Goal: Information Seeking & Learning: Compare options

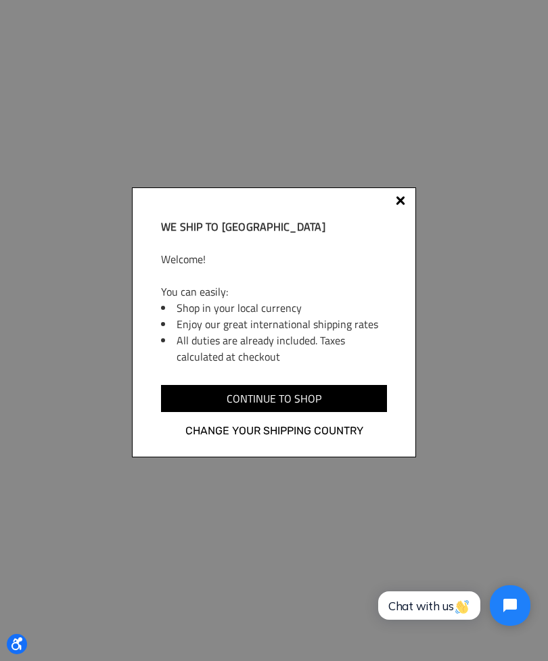
scroll to position [618, 0]
click at [400, 206] on div at bounding box center [400, 200] width 9 height 9
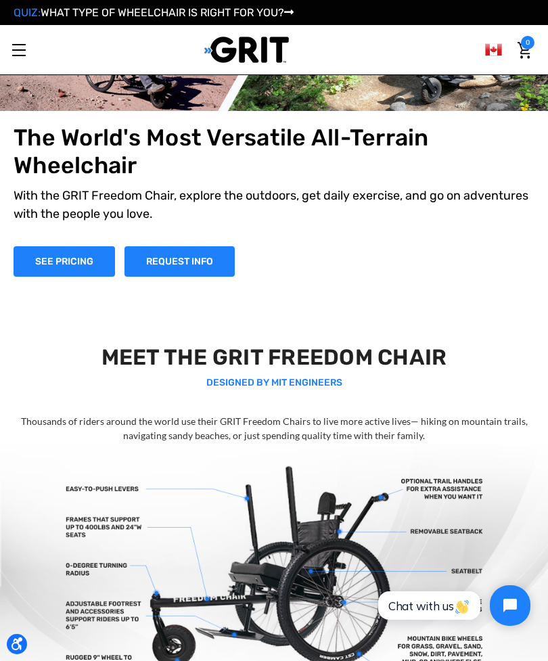
scroll to position [0, 0]
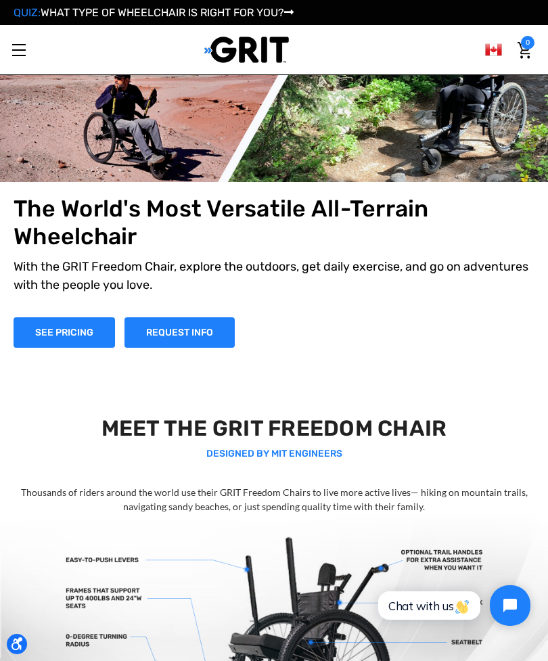
click at [27, 57] on link "Toggle menu" at bounding box center [18, 49] width 37 height 37
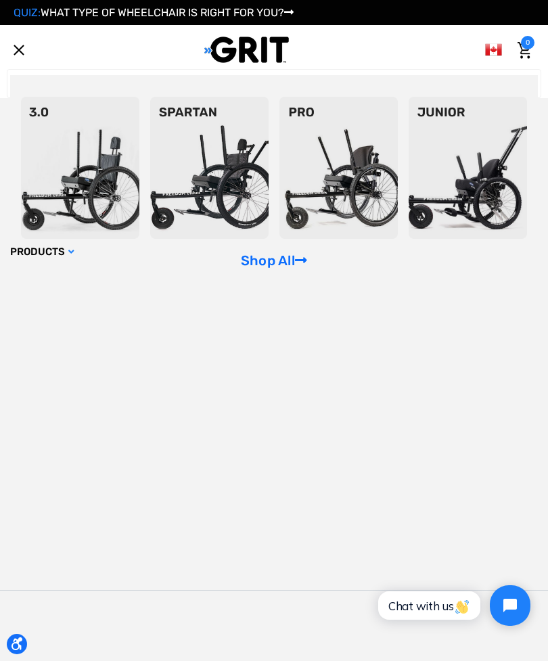
click at [210, 189] on img at bounding box center [209, 168] width 118 height 142
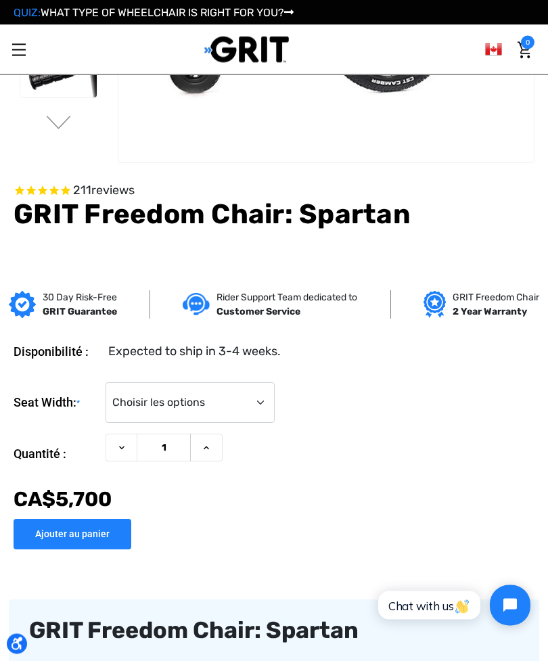
scroll to position [254, 0]
click at [262, 411] on select "Choisir les options 16" 18" 20"" at bounding box center [190, 402] width 169 height 41
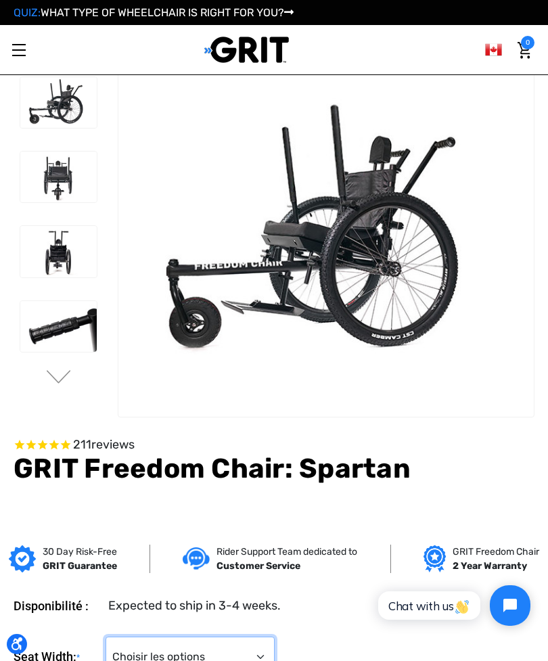
scroll to position [0, 0]
click at [25, 46] on link "Toggle menu" at bounding box center [18, 49] width 37 height 37
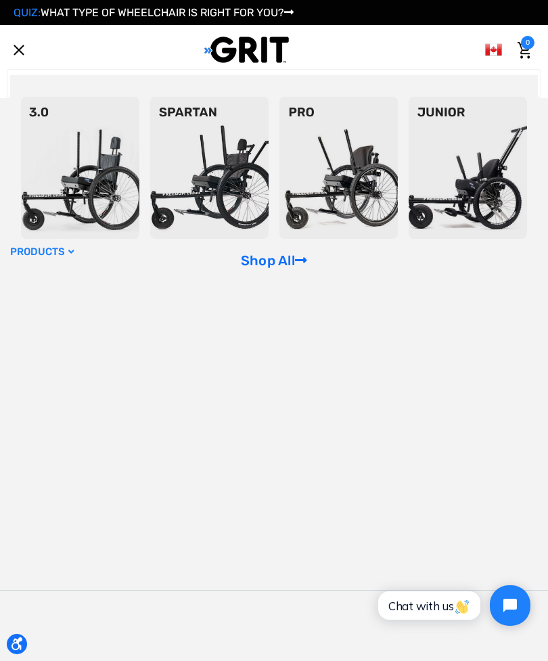
click at [269, 269] on link "Shop All" at bounding box center [274, 260] width 66 height 16
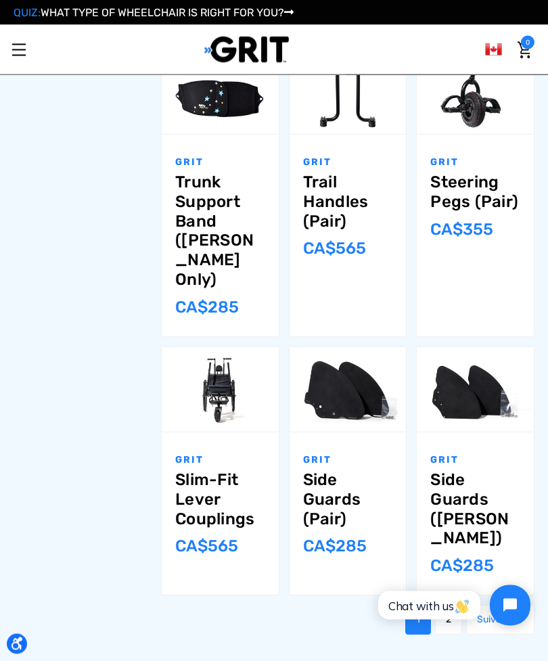
scroll to position [934, 0]
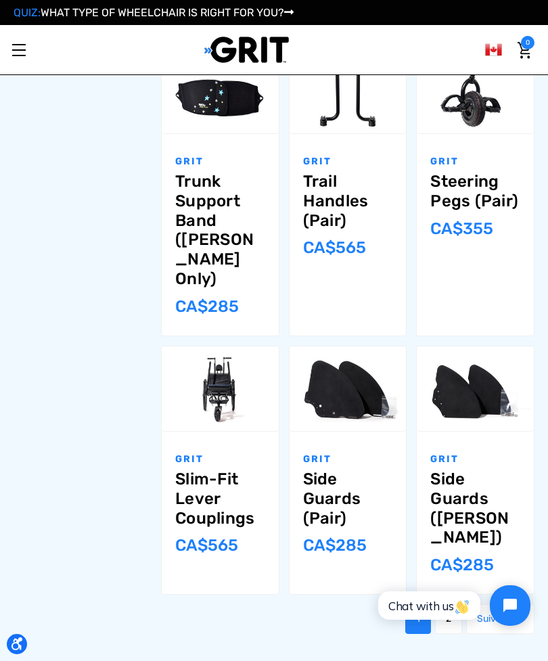
click at [446, 478] on link "2" at bounding box center [448, 619] width 27 height 30
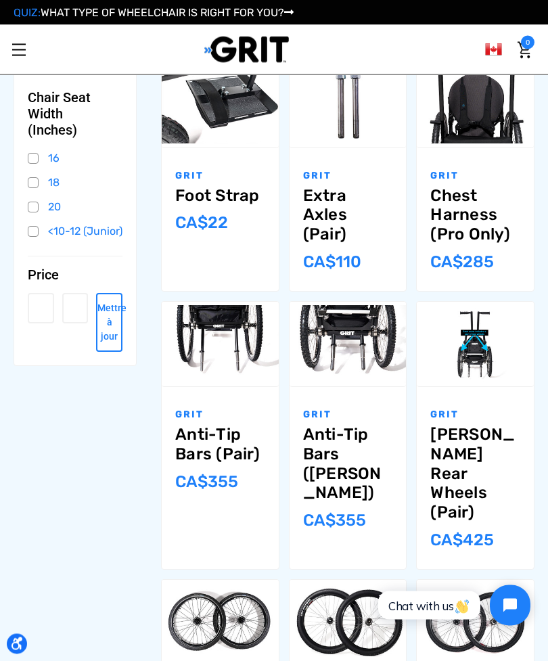
scroll to position [384, 0]
click at [228, 318] on label "Comparer" at bounding box center [220, 321] width 95 height 30
click at [237, 318] on input "Comparer" at bounding box center [241, 320] width 9 height 9
checkbox input "true"
click at [215, 439] on link "Anti-Tip Bars (Pair)" at bounding box center [220, 444] width 90 height 39
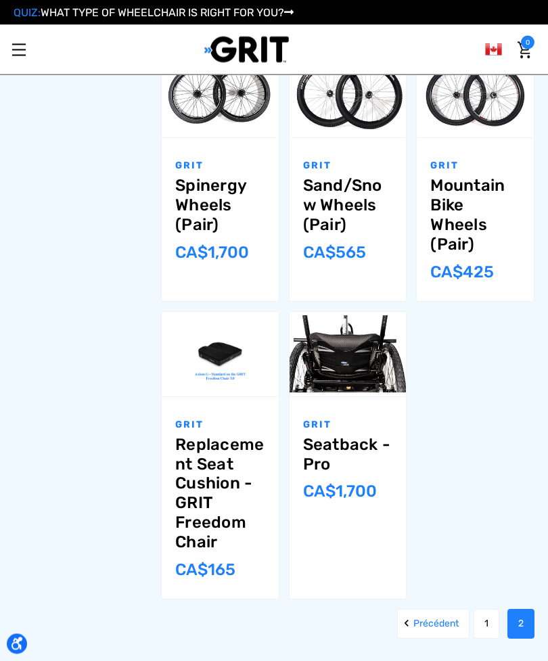
scroll to position [952, 0]
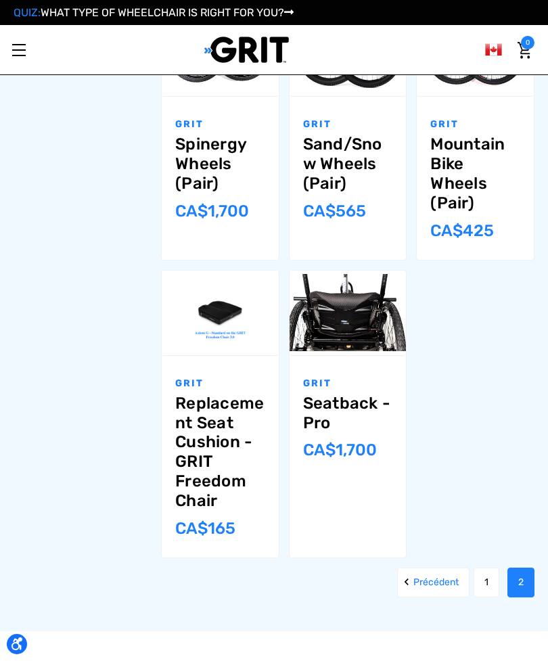
click at [486, 586] on link "1" at bounding box center [487, 583] width 26 height 30
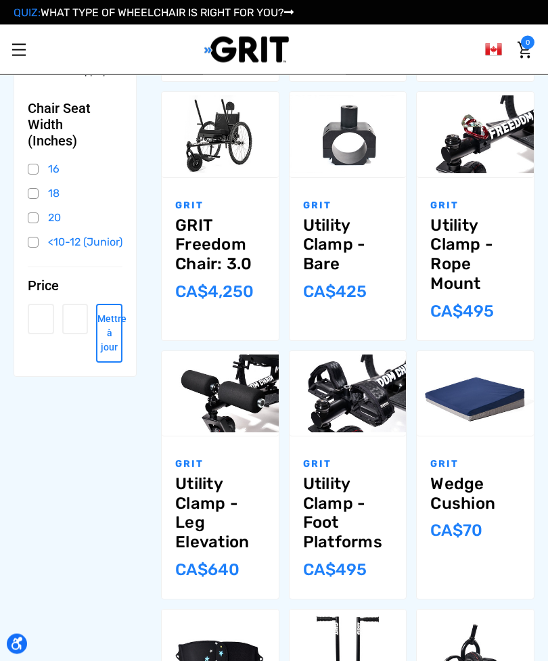
scroll to position [373, 0]
click at [359, 513] on link "Utility Clamp - Foot Platforms" at bounding box center [348, 513] width 90 height 78
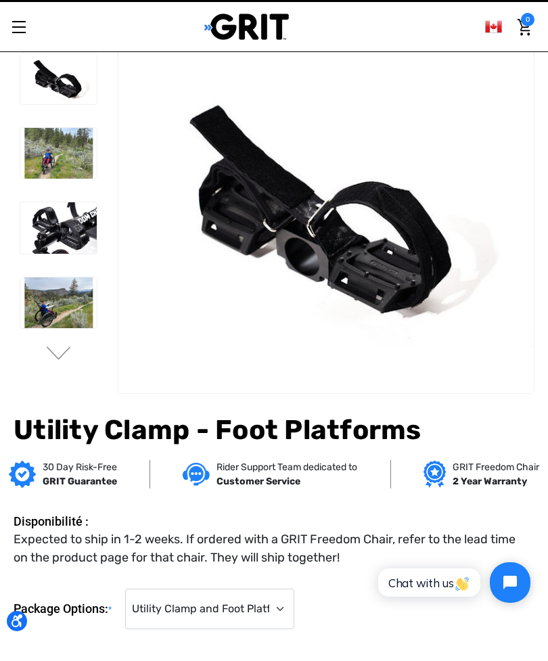
scroll to position [26, 0]
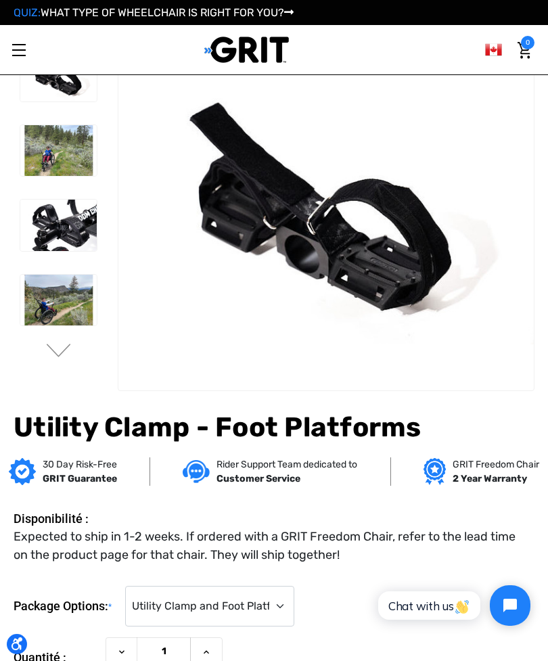
click at [60, 216] on img at bounding box center [58, 225] width 76 height 51
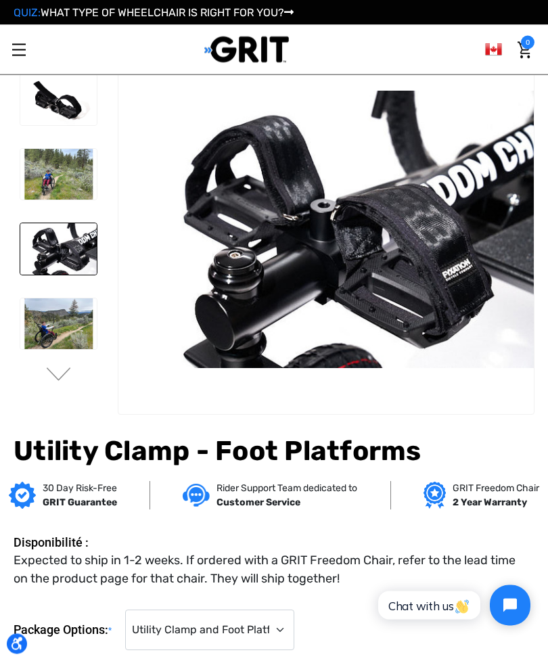
scroll to position [2, 0]
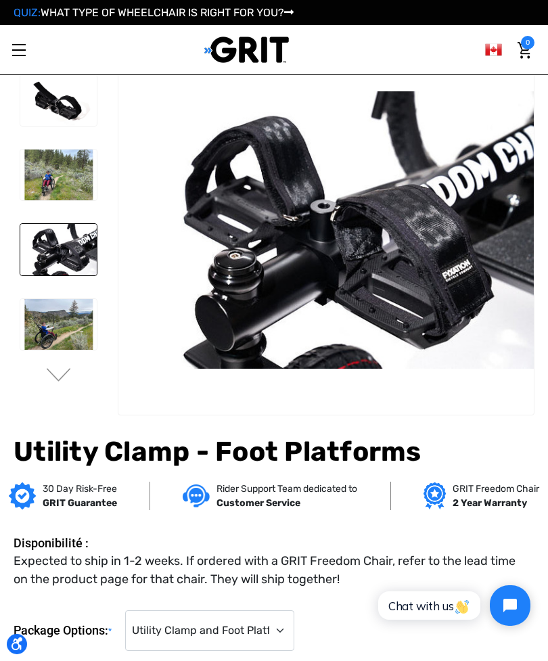
click at [35, 175] on img at bounding box center [58, 175] width 76 height 51
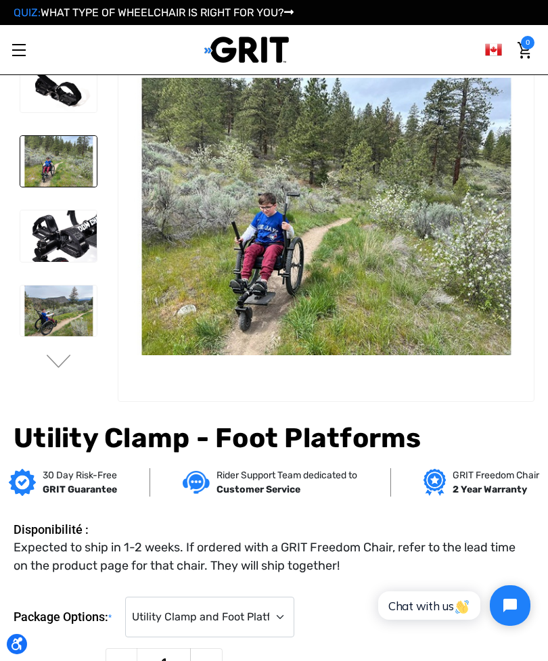
scroll to position [0, 0]
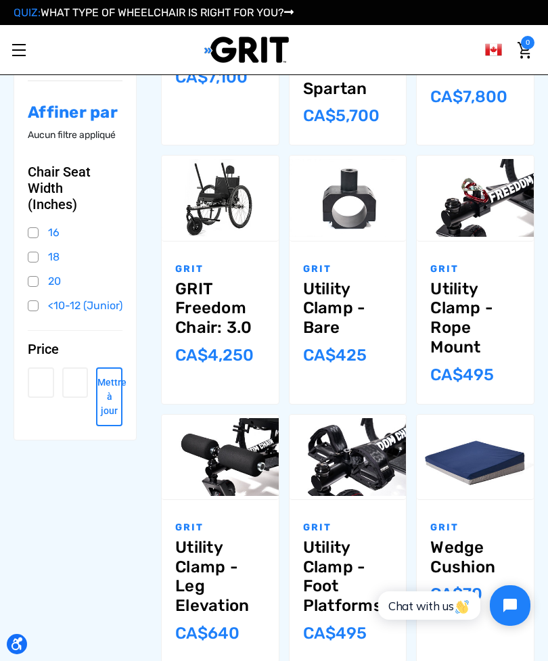
scroll to position [309, 0]
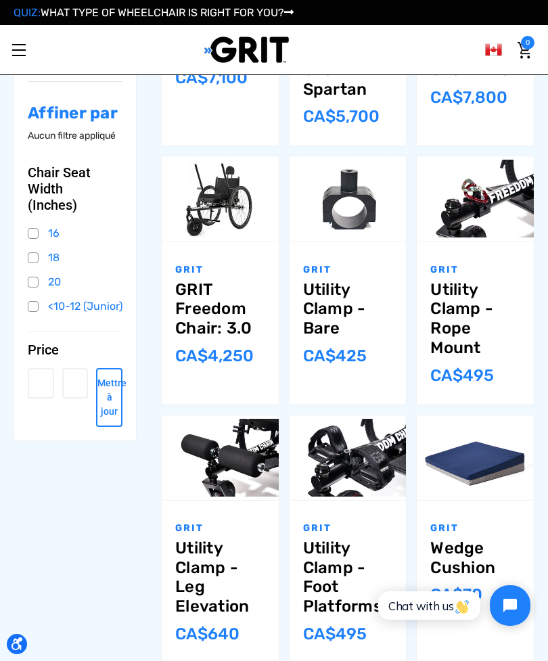
click at [464, 306] on link "Utility Clamp - Rope Mount" at bounding box center [475, 319] width 90 height 78
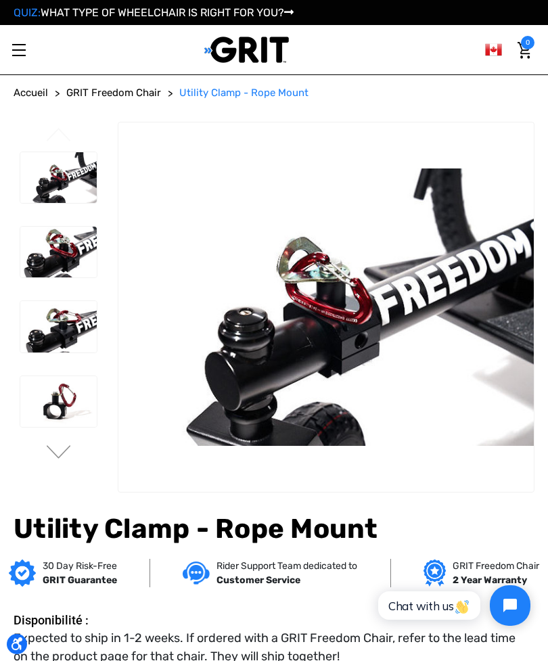
click at [124, 89] on span "GRIT Freedom Chair" at bounding box center [113, 93] width 95 height 12
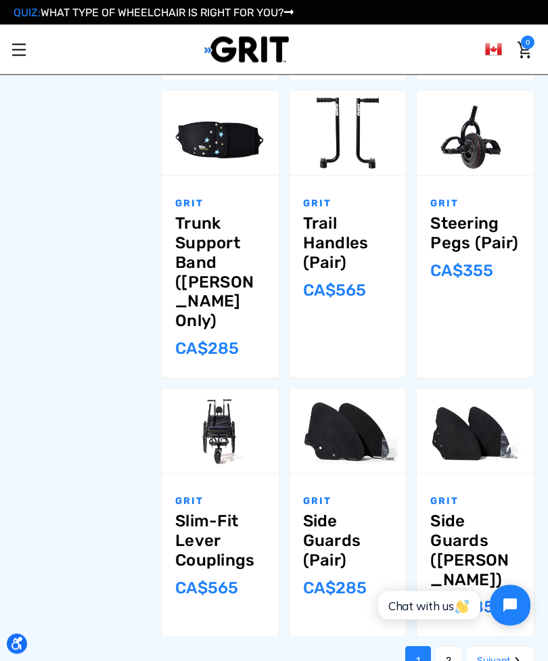
scroll to position [906, 0]
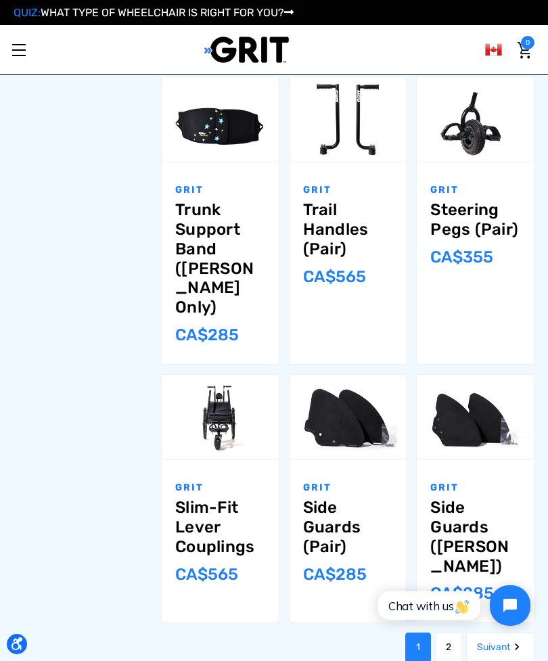
click at [346, 498] on link "Side Guards (Pair)" at bounding box center [348, 527] width 90 height 58
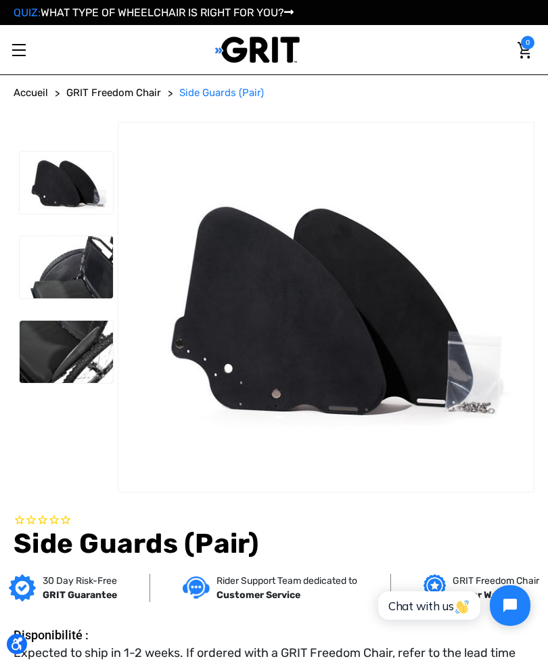
click at [89, 269] on img at bounding box center [66, 267] width 93 height 62
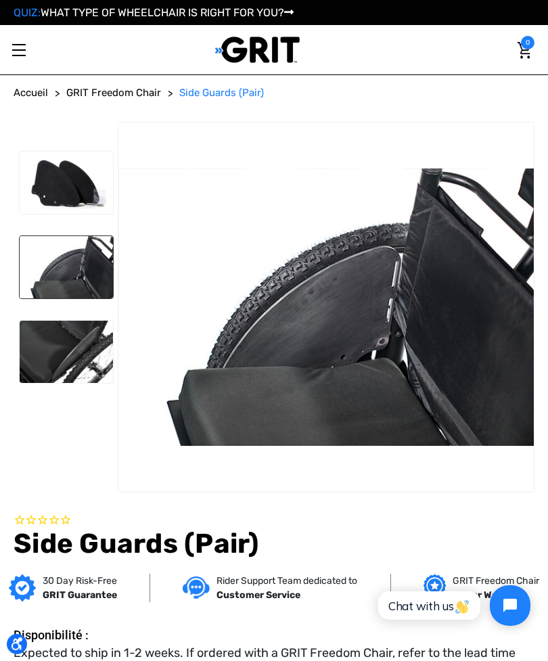
click at [74, 350] on img at bounding box center [66, 352] width 93 height 62
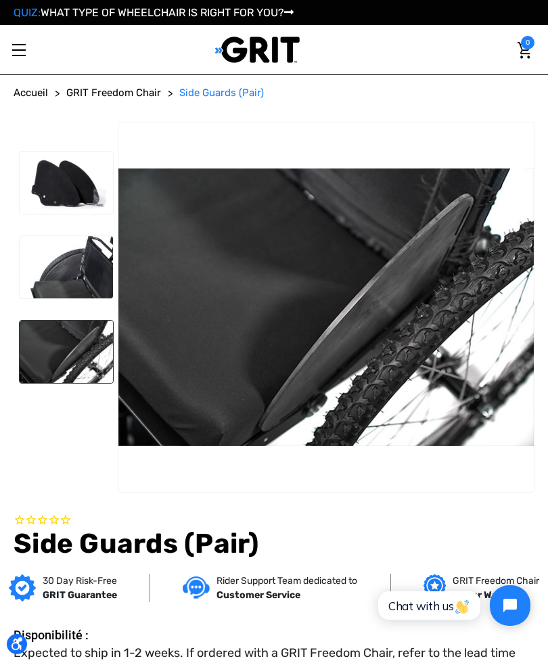
click at [83, 365] on img at bounding box center [66, 352] width 93 height 62
click at [76, 196] on img at bounding box center [66, 183] width 93 height 62
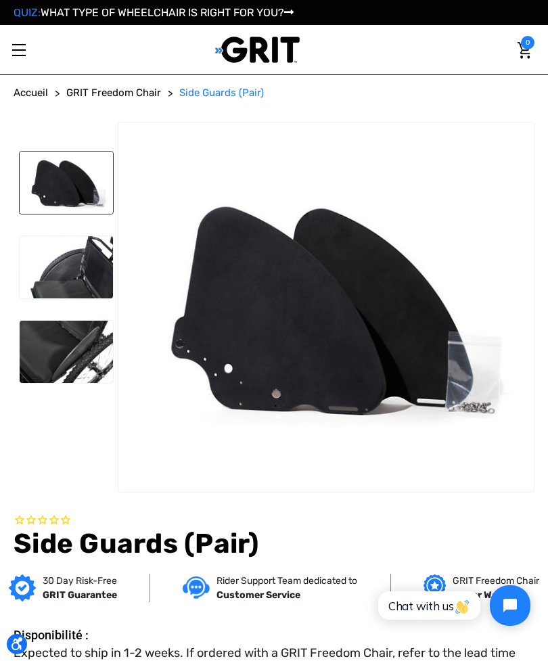
click at [125, 89] on span "GRIT Freedom Chair" at bounding box center [113, 93] width 95 height 12
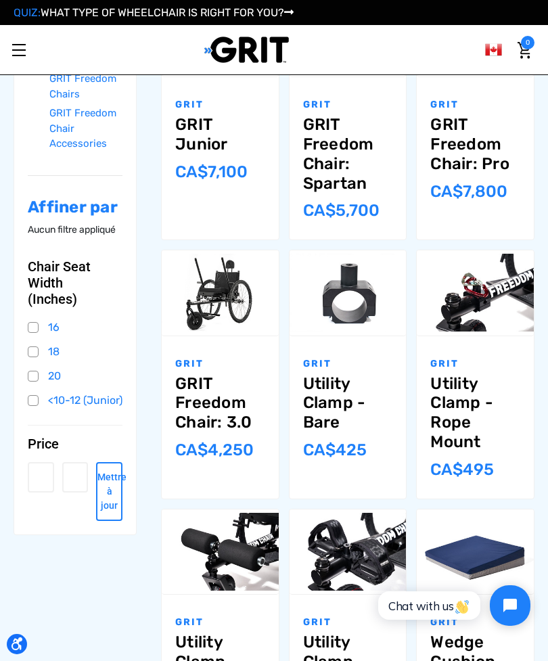
click at [470, 399] on link "Utility Clamp - Rope Mount" at bounding box center [475, 413] width 90 height 78
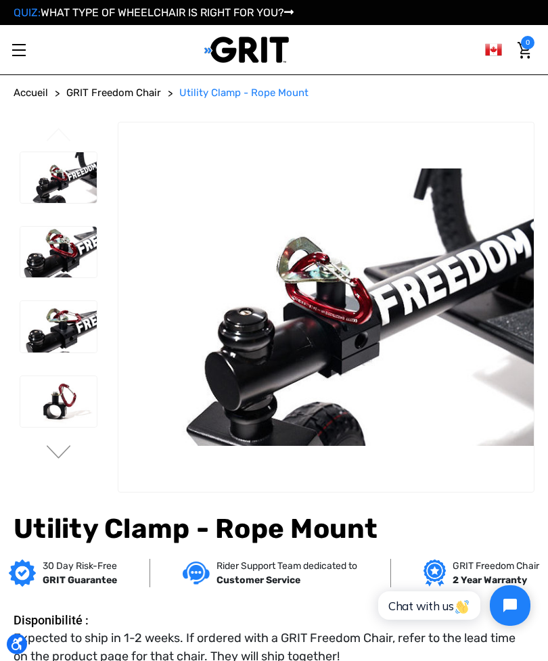
click at [64, 453] on button "Next" at bounding box center [59, 453] width 28 height 16
click at [57, 452] on button "Next" at bounding box center [59, 453] width 28 height 16
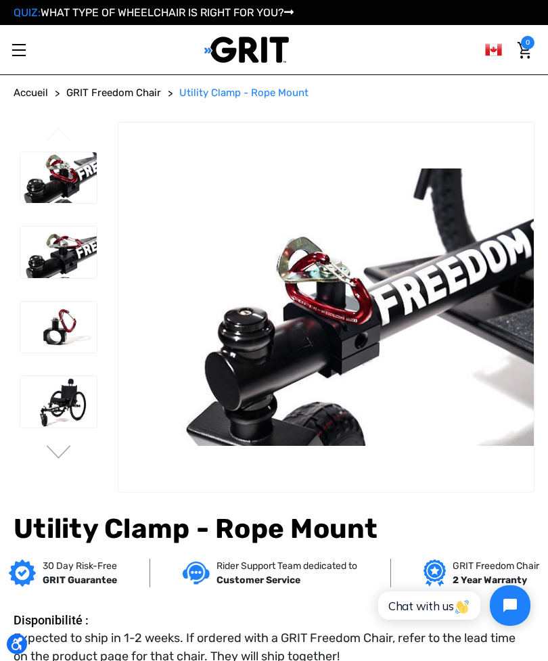
click at [53, 457] on button "Next" at bounding box center [59, 453] width 28 height 16
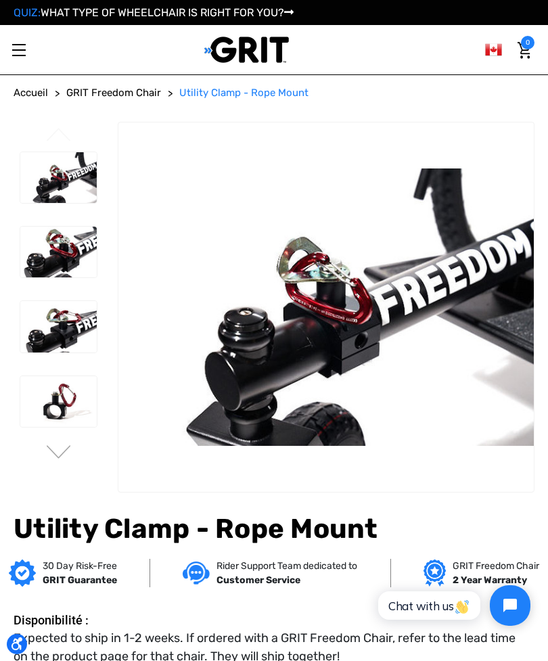
click at [52, 459] on button "Next" at bounding box center [59, 453] width 28 height 16
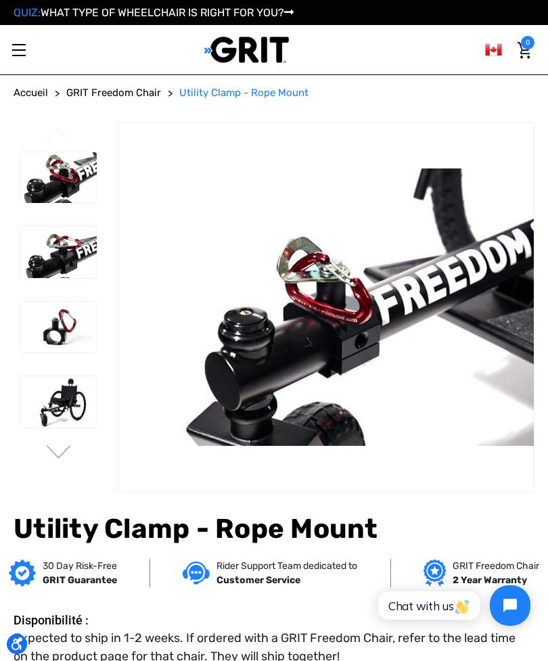
click at [47, 459] on button "Next" at bounding box center [59, 453] width 28 height 16
